Goal: Transaction & Acquisition: Purchase product/service

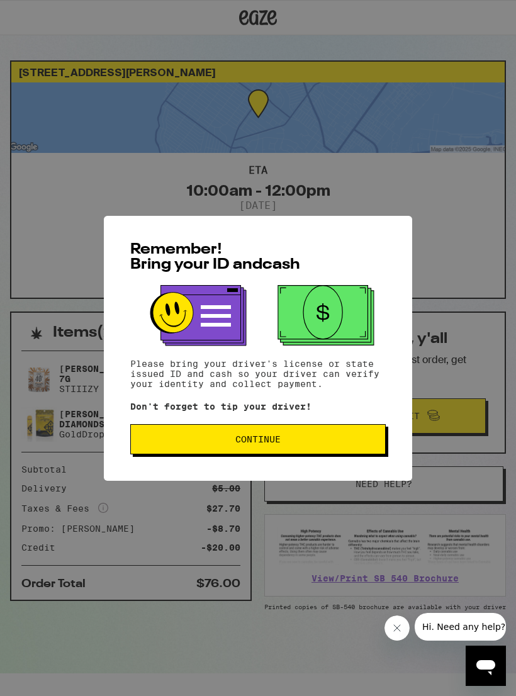
click at [160, 443] on span "Continue" at bounding box center [258, 439] width 234 height 9
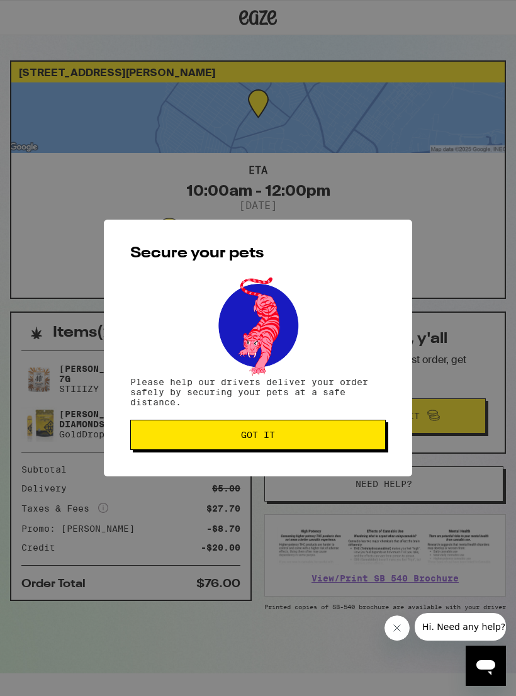
click at [158, 444] on button "Got it" at bounding box center [257, 434] width 255 height 30
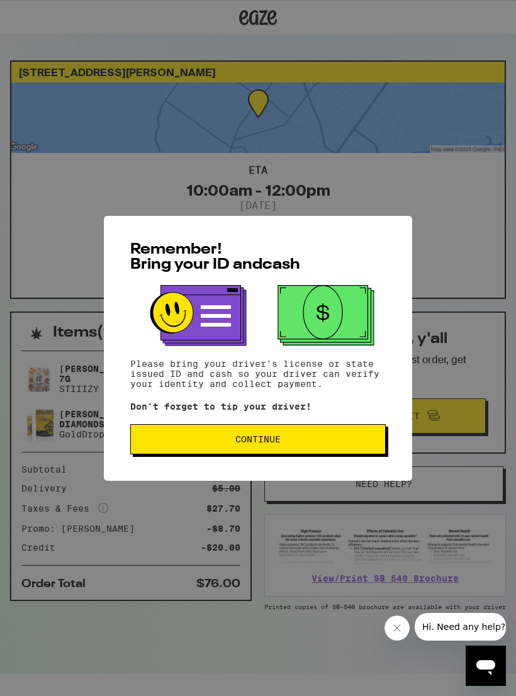
click at [145, 440] on span "Continue" at bounding box center [258, 439] width 234 height 9
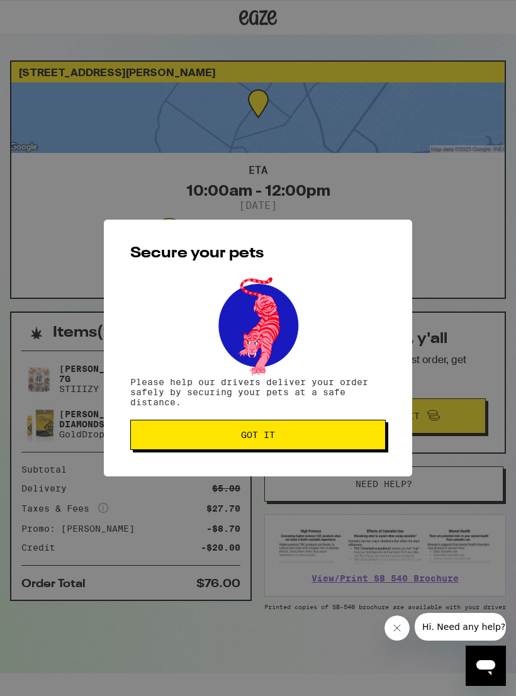
click at [141, 450] on button "Got it" at bounding box center [257, 434] width 255 height 30
